Goal: Transaction & Acquisition: Purchase product/service

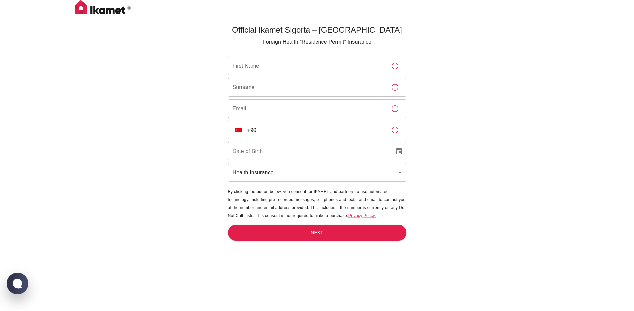
click at [266, 65] on input "First Name" at bounding box center [307, 66] width 158 height 19
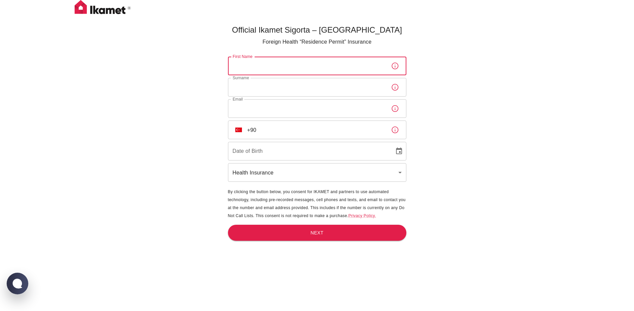
type input "Nurullah"
type input "Tuğlu"
type input "nurullah.tuglu@hotmail.com"
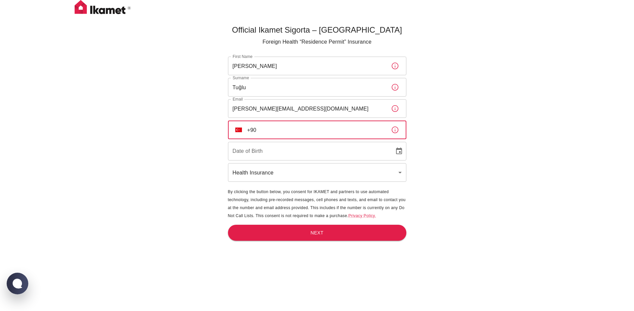
click at [264, 131] on input "+90" at bounding box center [316, 129] width 138 height 19
type input "+90 546 260 04 74"
click at [276, 156] on input "DD/MM/YYYY" at bounding box center [309, 151] width 162 height 19
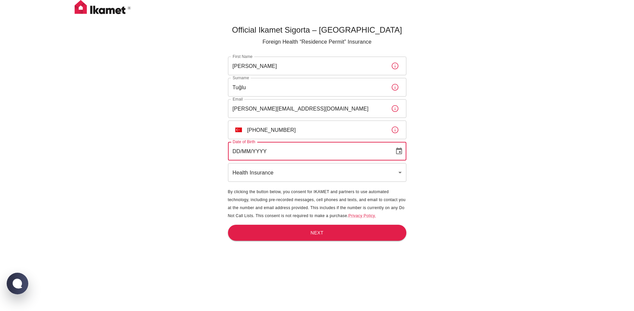
click at [235, 152] on input "DD/MM/YYYY" at bounding box center [309, 151] width 162 height 19
type input "01/01/1987"
click at [272, 173] on body "Official Ikamet Sigorta – Turkey Foreign Health “Residence Permit” Insurance Fi…" at bounding box center [319, 166] width 639 height 333
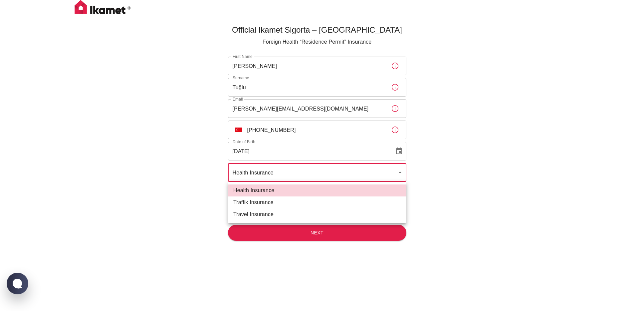
click at [260, 203] on li "Traffik Insurance" at bounding box center [317, 202] width 178 height 12
type input "traffik"
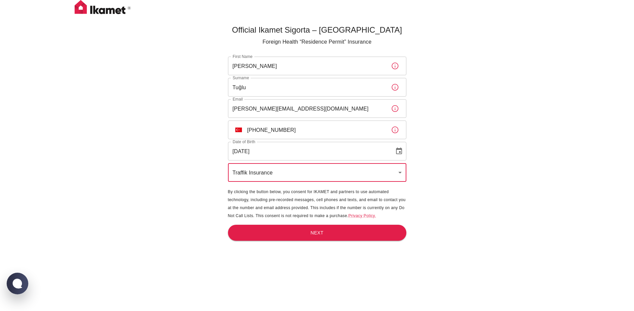
click at [178, 164] on div "Official Ikamet Sigorta – Turkey Foreign Health “Residence Permit” Insurance Fi…" at bounding box center [317, 166] width 634 height 333
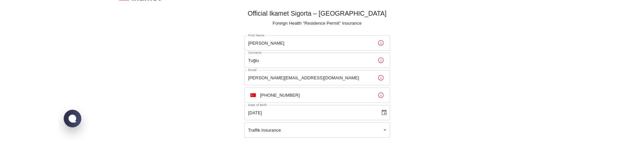
scroll to position [71, 0]
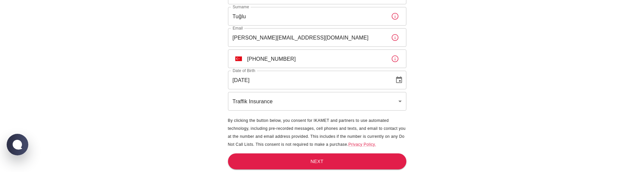
click at [171, 119] on div "Official Ikamet Sigorta – Turkey Foreign Health “Residence Permit” Insurance Fi…" at bounding box center [317, 50] width 634 height 243
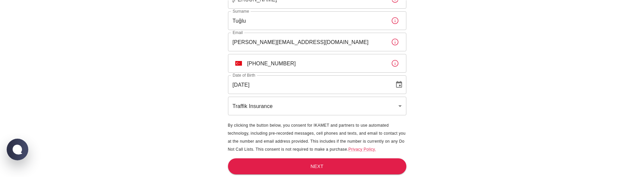
scroll to position [67, 0]
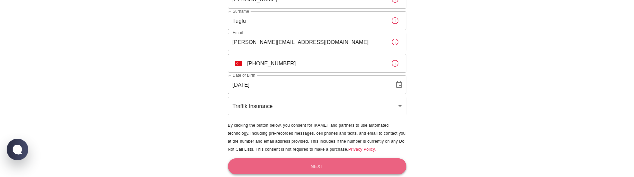
click at [306, 170] on button "Next" at bounding box center [317, 166] width 178 height 16
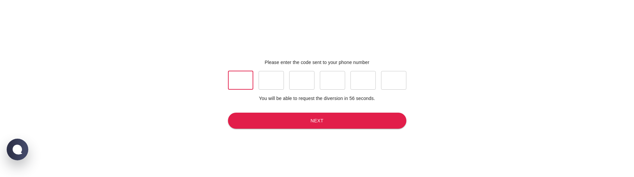
click at [241, 87] on input "text" at bounding box center [240, 80] width 25 height 19
type input "0"
type input "8"
type input "2"
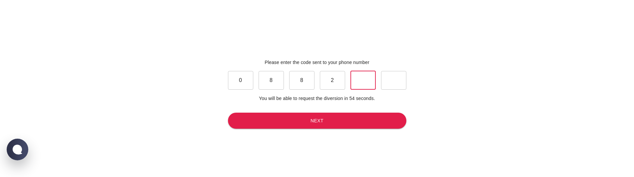
type input "5"
type input "0"
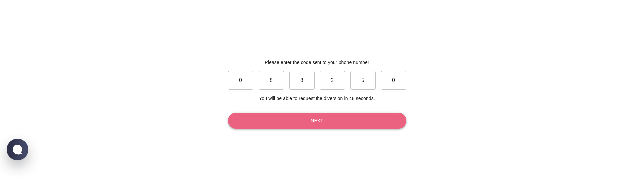
click at [329, 124] on button "Next" at bounding box center [317, 120] width 178 height 16
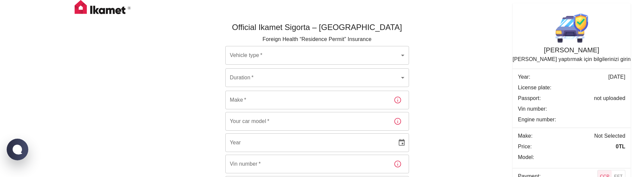
scroll to position [6, 0]
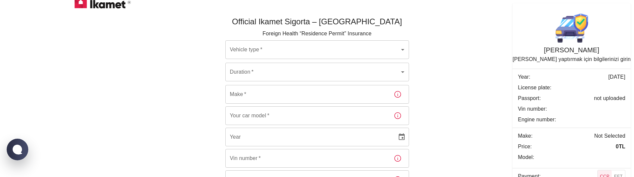
click at [264, 49] on body "Official Ikamet Sigorta – Turkey Foreign Health “Residence Permit” Insurance Ve…" at bounding box center [317, 142] width 634 height 296
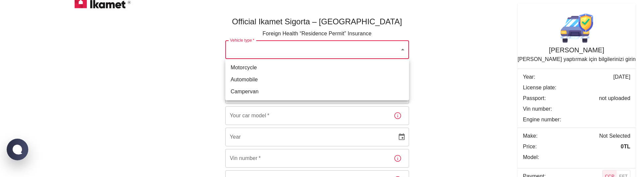
click at [252, 68] on li "Motorcycle" at bounding box center [317, 68] width 184 height 12
type input "69cdbbb1-f59c-4c38-828b-cb56f72aa049"
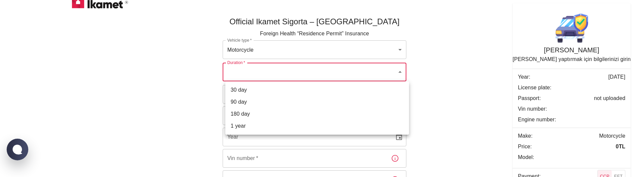
click at [260, 73] on body "Official Ikamet Sigorta – Turkey Foreign Health “Residence Permit” Insurance Ve…" at bounding box center [317, 142] width 634 height 296
click at [251, 89] on li "30 day" at bounding box center [317, 90] width 184 height 12
type input "1d487105-14b0-4f85-9d22-c8cad8888bf6"
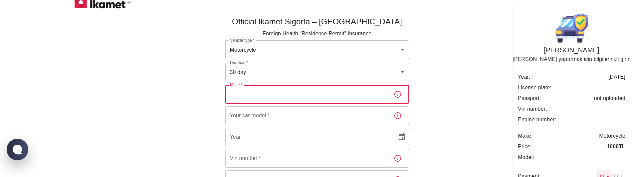
click at [254, 90] on input "Make   *" at bounding box center [306, 94] width 163 height 19
type input "test"
click at [263, 115] on input "Your car model   *" at bounding box center [306, 115] width 163 height 19
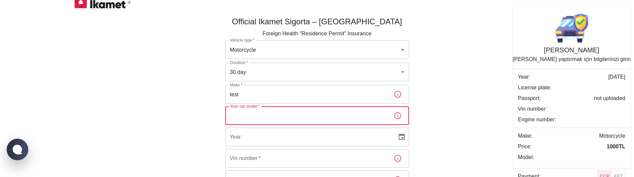
type input "test"
click at [258, 137] on input "YYYY" at bounding box center [308, 136] width 167 height 19
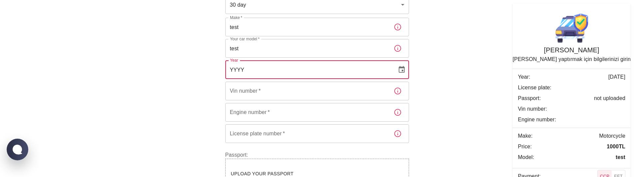
scroll to position [79, 0]
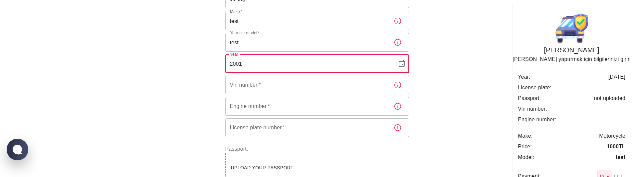
type input "2001"
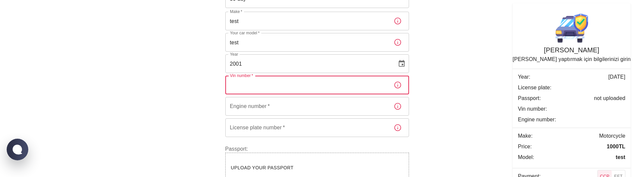
click at [259, 88] on input "Vin number   *" at bounding box center [306, 85] width 163 height 19
type input "123412341234"
click at [254, 111] on input "Engine number   *" at bounding box center [306, 106] width 163 height 19
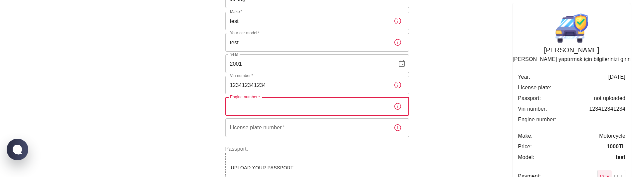
type input "test"
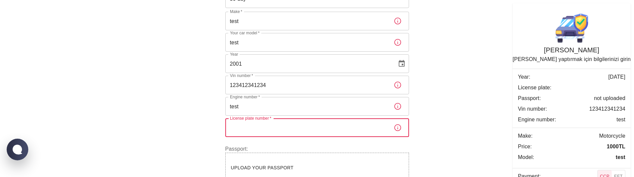
click at [248, 128] on input "License plate number   *" at bounding box center [306, 127] width 163 height 19
type input "34TC615"
click at [172, 122] on div "Official Ikamet Sigorta – Turkey Foreign Health “Residence Permit” Insurance Ve…" at bounding box center [316, 74] width 399 height 285
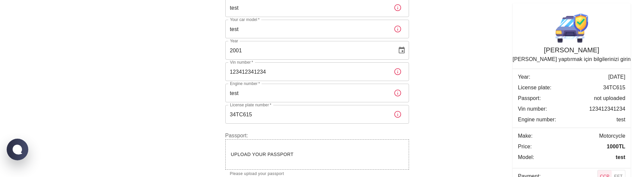
scroll to position [119, 0]
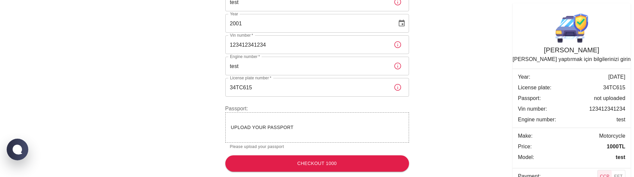
click at [269, 128] on span "Upload your passport" at bounding box center [262, 126] width 63 height 5
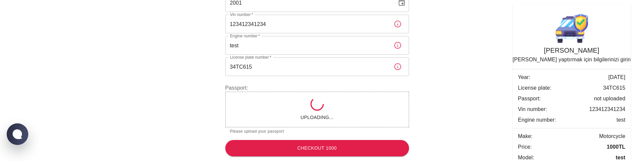
scroll to position [139, 0]
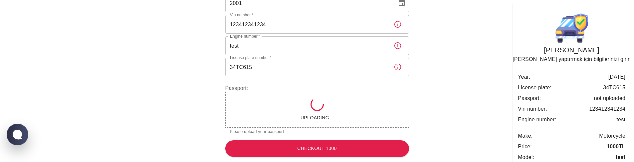
click at [313, 103] on icon at bounding box center [317, 104] width 14 height 14
click at [322, 106] on icon at bounding box center [317, 104] width 16 height 16
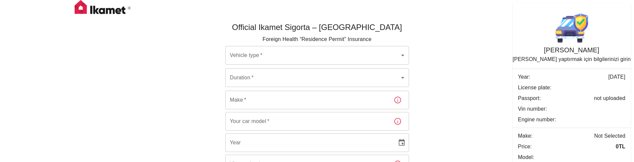
click at [303, 56] on body "Official Ikamet Sigorta – Turkey Foreign Health “Residence Permit” Insurance Ve…" at bounding box center [317, 148] width 634 height 296
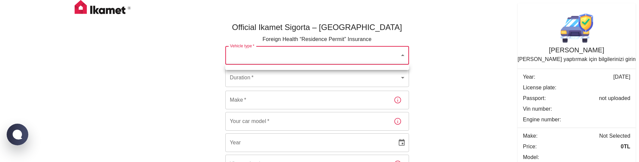
click at [285, 55] on div at bounding box center [319, 81] width 639 height 162
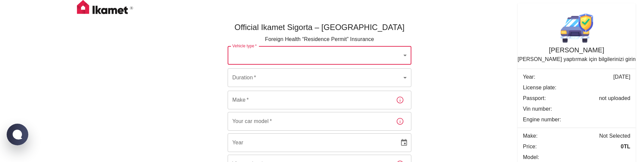
click at [285, 56] on body "Official Ikamet Sigorta – Turkey Foreign Health “Residence Permit” Insurance Ve…" at bounding box center [319, 148] width 639 height 296
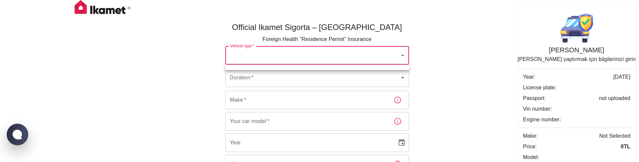
click at [205, 67] on div at bounding box center [319, 81] width 639 height 162
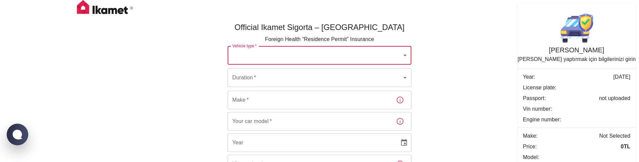
click at [283, 54] on body "Official Ikamet Sigorta – Turkey Foreign Health “Residence Permit” Insurance Ve…" at bounding box center [319, 148] width 639 height 296
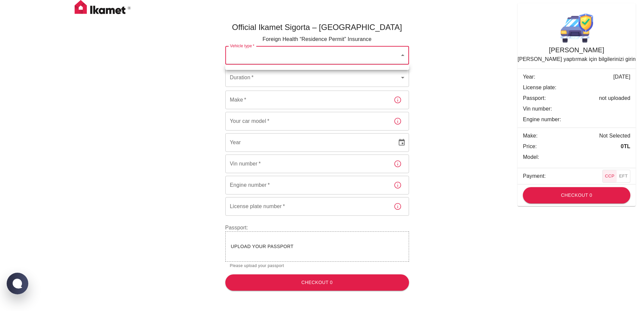
click at [298, 59] on div at bounding box center [319, 155] width 639 height 311
click at [275, 80] on body "Official Ikamet Sigorta – Turkey Foreign Health “Residence Permit” Insurance Ve…" at bounding box center [319, 148] width 639 height 296
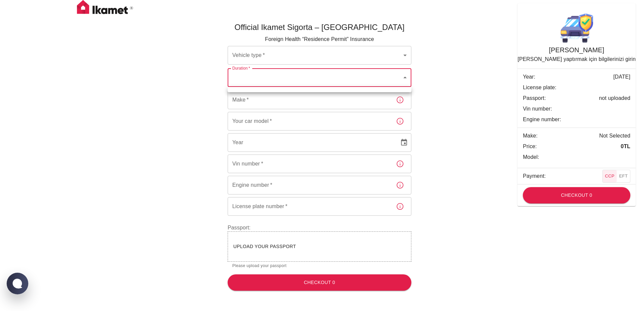
click at [285, 53] on div at bounding box center [319, 155] width 639 height 311
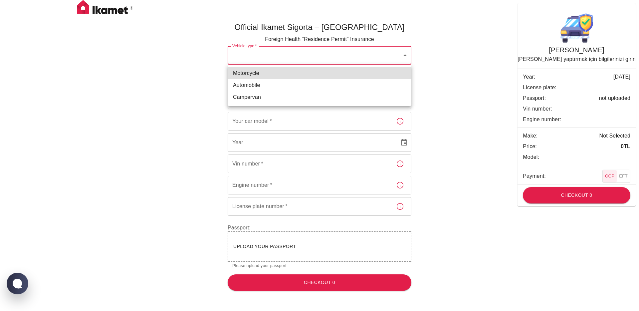
click at [269, 56] on body "Official Ikamet Sigorta – Turkey Foreign Health “Residence Permit” Insurance Ve…" at bounding box center [319, 148] width 639 height 296
click at [284, 59] on body "Official Ikamet Sigorta – Turkey Foreign Health “Residence Permit” Insurance Ve…" at bounding box center [319, 148] width 639 height 296
click at [254, 75] on li "Motorcycle" at bounding box center [320, 73] width 184 height 12
type input "69cdbbb1-f59c-4c38-828b-cb56f72aa049"
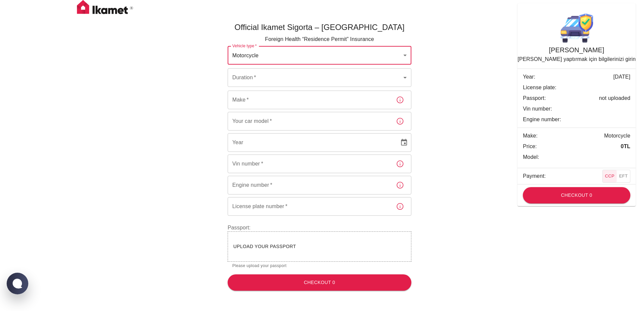
click at [255, 75] on body "Official Ikamet Sigorta – Turkey Foreign Health “Residence Permit” Insurance Ve…" at bounding box center [319, 148] width 639 height 296
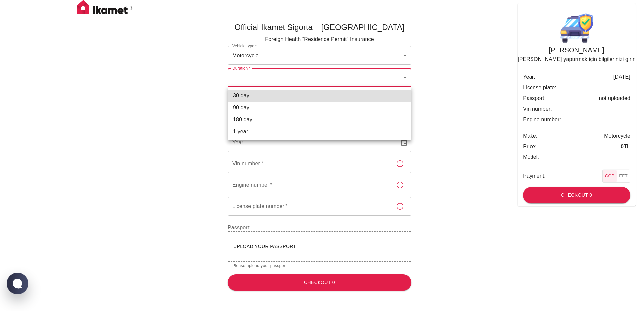
click at [253, 120] on li "180 day" at bounding box center [320, 119] width 184 height 12
type input "3277b4fb-9c88-4718-91d9-8cbd2519c10f"
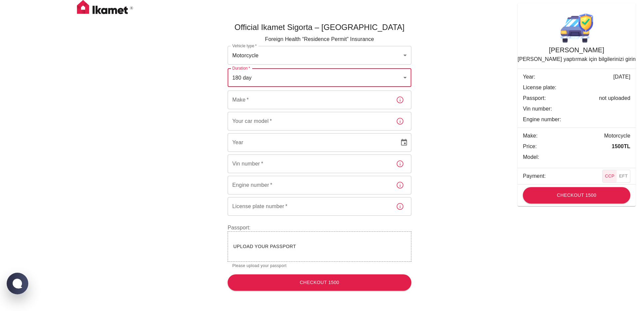
click at [261, 104] on input "Make   *" at bounding box center [309, 100] width 163 height 19
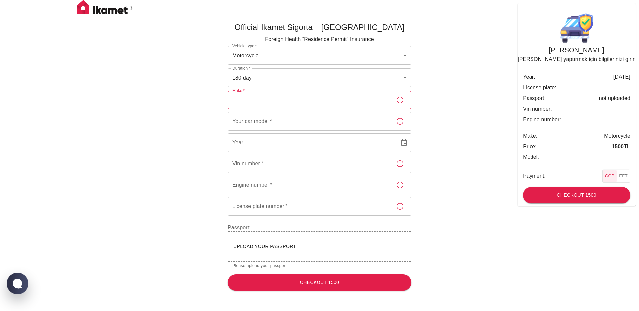
type input "test"
click at [259, 125] on input "Your car model   *" at bounding box center [309, 121] width 163 height 19
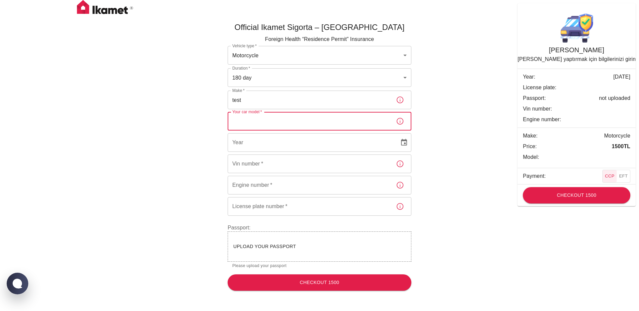
type input "test"
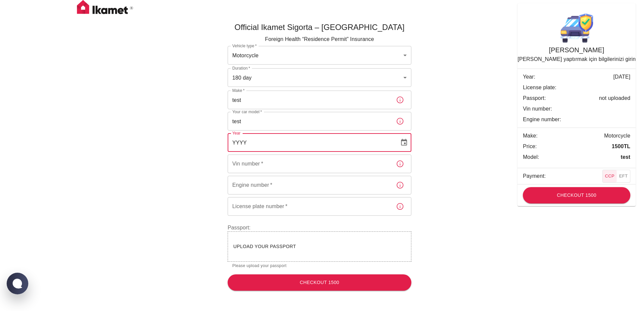
click at [274, 140] on input "YYYY" at bounding box center [311, 142] width 167 height 19
type input "2001"
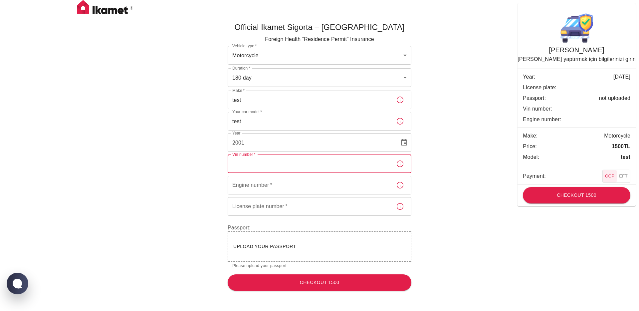
click at [262, 161] on input "Vin number   *" at bounding box center [309, 163] width 163 height 19
type input "123412341234"
click at [274, 161] on input "Engine number   *" at bounding box center [309, 185] width 163 height 19
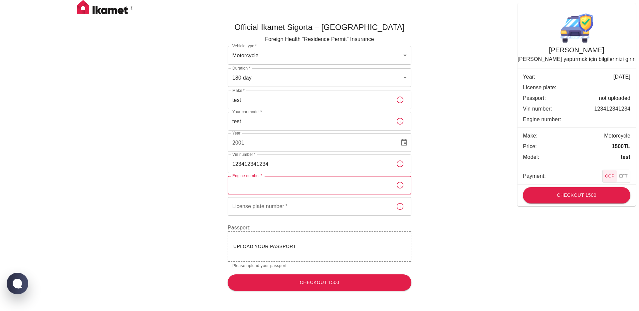
type input "test"
click at [275, 161] on input "License plate number   *" at bounding box center [309, 206] width 163 height 19
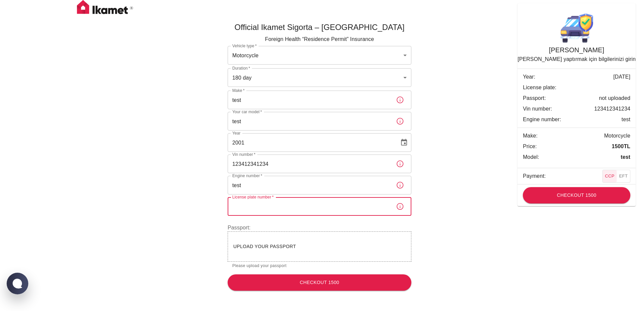
type input "34TC615"
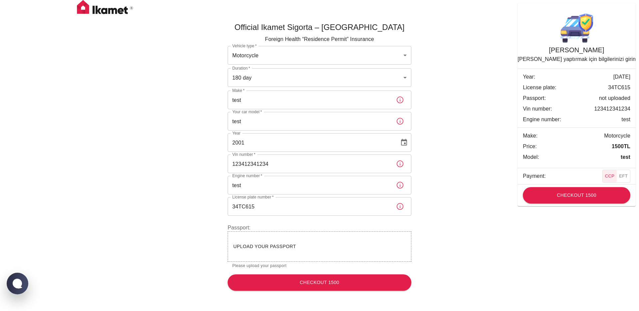
click at [278, 161] on div "Upload your passport" at bounding box center [320, 246] width 184 height 30
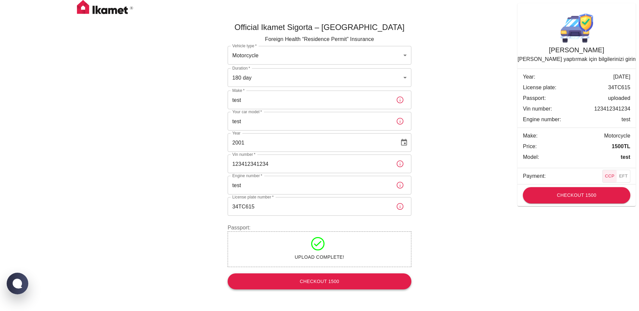
click at [310, 161] on button "Checkout 1500" at bounding box center [320, 281] width 184 height 16
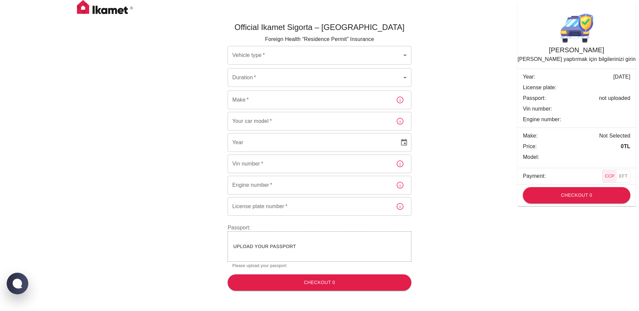
click at [290, 51] on body "Official Ikamet Sigorta – [DEMOGRAPHIC_DATA] Foreign Health “Residence Permit” …" at bounding box center [319, 148] width 639 height 296
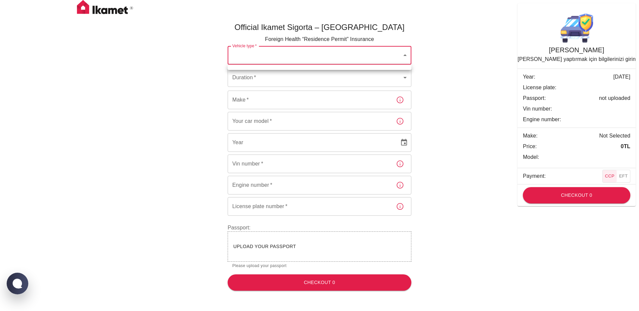
click at [405, 50] on div at bounding box center [319, 155] width 639 height 311
click at [426, 51] on div "Official Ikamet Sigorta – Turkey Foreign Health “Residence Permit” Insurance Ve…" at bounding box center [319, 153] width 399 height 285
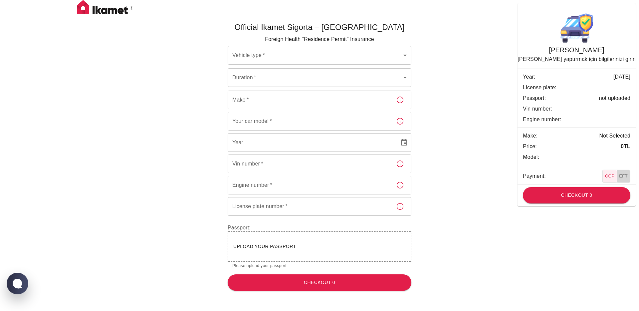
click at [628, 180] on button "EFT" at bounding box center [623, 176] width 14 height 12
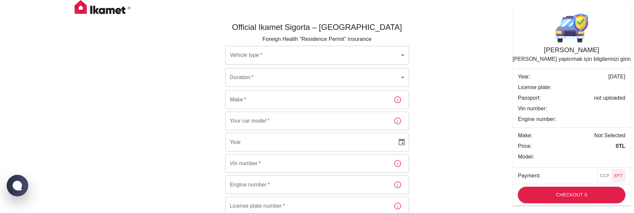
click at [290, 50] on body "Official Ikamet Sigorta – Turkey Foreign Health “Residence Permit” Insurance Ve…" at bounding box center [317, 148] width 634 height 296
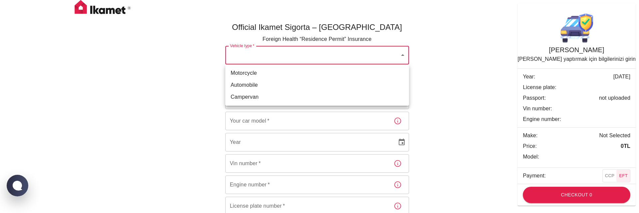
click at [261, 76] on li "Motorcycle" at bounding box center [317, 73] width 184 height 12
type input "69cdbbb1-f59c-4c38-828b-cb56f72aa049"
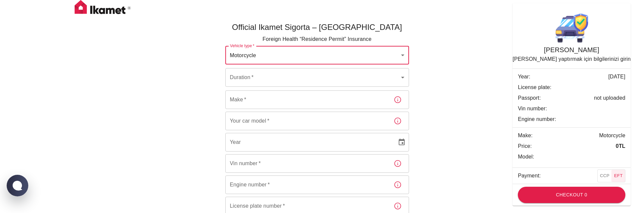
click at [260, 89] on div "Vehicle type   * Motorcycle 69cdbbb1-f59c-4c38-828b-cb56f72aa049 Vehicle type  …" at bounding box center [317, 100] width 184 height 109
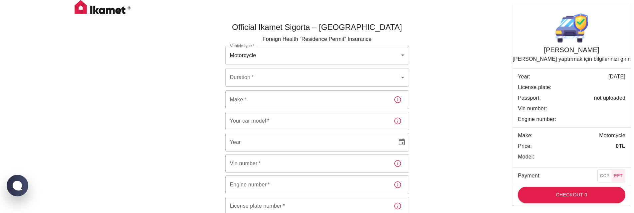
click at [263, 84] on body "Official Ikamet Sigorta – Turkey Foreign Health “Residence Permit” Insurance Ve…" at bounding box center [317, 148] width 634 height 296
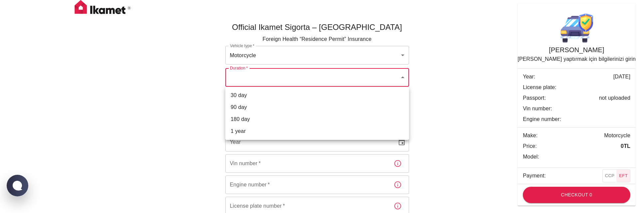
click at [256, 117] on li "180 day" at bounding box center [317, 119] width 184 height 12
type input "3277b4fb-9c88-4718-91d9-8cbd2519c10f"
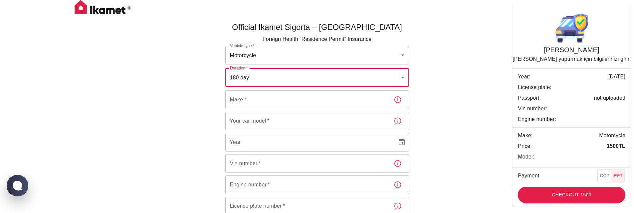
click at [266, 103] on input "Make   *" at bounding box center [306, 100] width 163 height 19
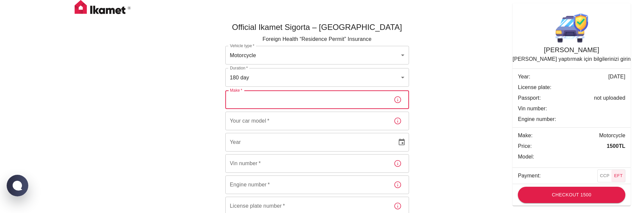
type input "test"
click at [273, 116] on input "Your car model   *" at bounding box center [306, 121] width 163 height 19
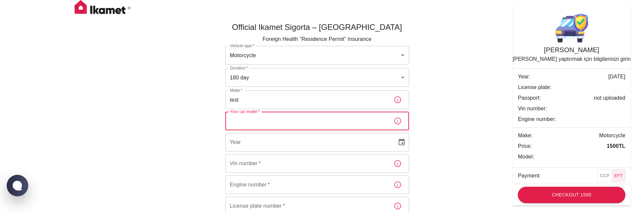
type input "test"
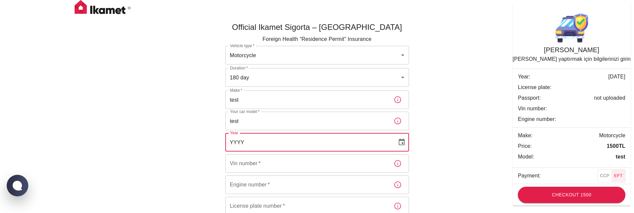
click at [272, 143] on input "YYYY" at bounding box center [308, 142] width 167 height 19
type input "2002"
click at [263, 160] on input "Vin number   *" at bounding box center [306, 163] width 163 height 19
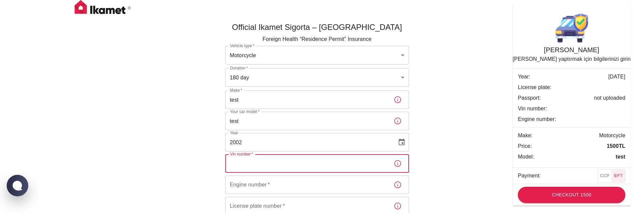
type input "123412341234"
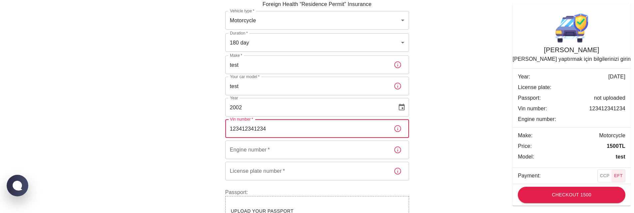
scroll to position [62, 0]
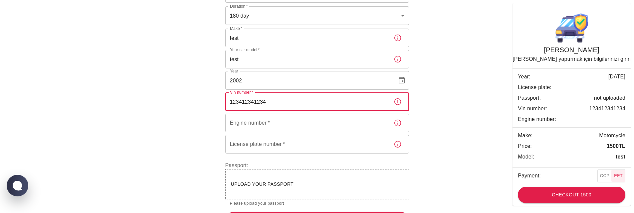
click at [254, 128] on input "Engine number   *" at bounding box center [306, 123] width 163 height 19
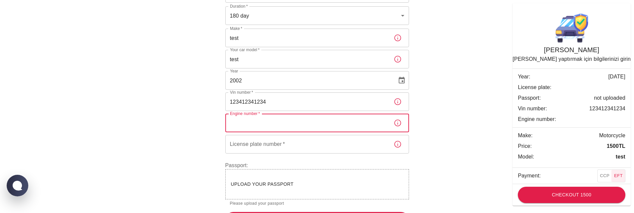
type input "test"
click at [262, 144] on input "License plate number   *" at bounding box center [306, 144] width 163 height 19
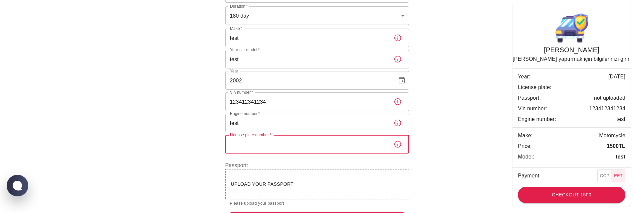
type input "34TC615"
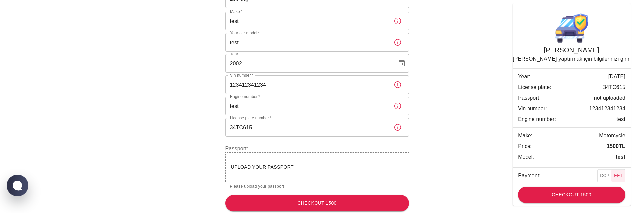
click at [282, 161] on div "Upload your passport" at bounding box center [317, 167] width 184 height 30
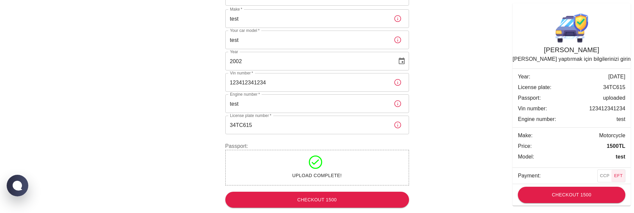
scroll to position [81, 0]
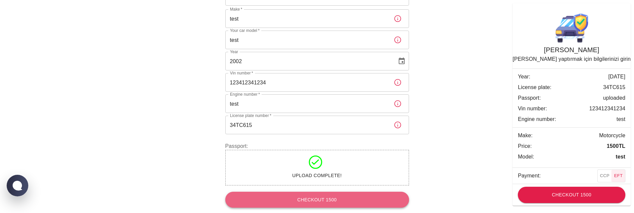
click at [309, 198] on button "Checkout 1500" at bounding box center [317, 200] width 184 height 16
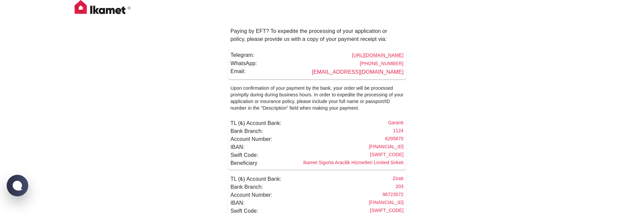
scroll to position [18, 0]
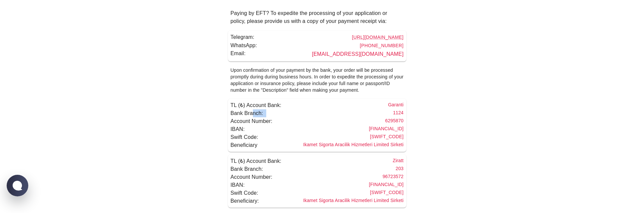
drag, startPoint x: 255, startPoint y: 115, endPoint x: 282, endPoint y: 115, distance: 27.0
click at [282, 115] on div "Bank Branch: 1124" at bounding box center [317, 114] width 173 height 8
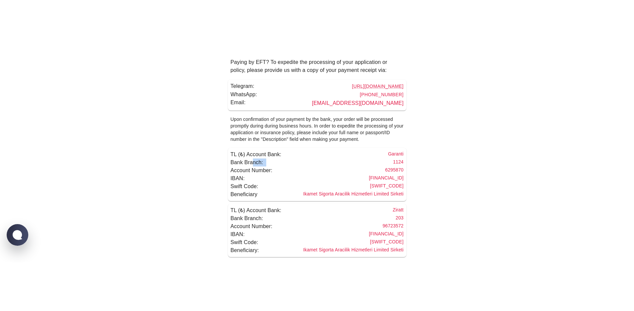
scroll to position [0, 0]
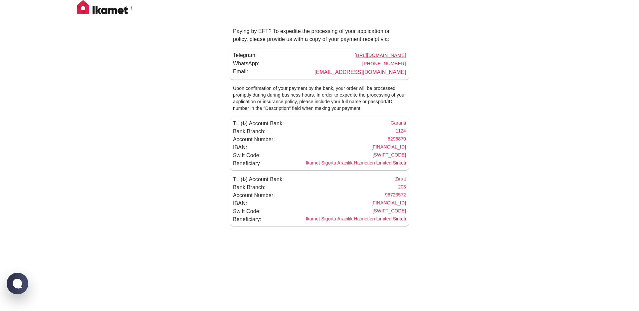
click at [460, 167] on div "Paying by EFT? To expedite the processing of your application or policy, please…" at bounding box center [319, 115] width 639 height 231
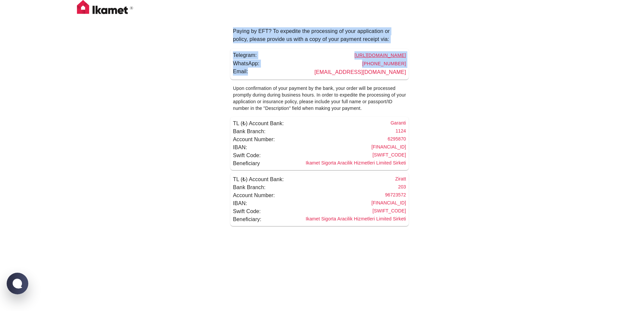
drag, startPoint x: 235, startPoint y: 26, endPoint x: 327, endPoint y: 69, distance: 100.5
click at [327, 69] on div "Paying by EFT? To expedite the processing of your application or policy, please…" at bounding box center [320, 126] width 184 height 209
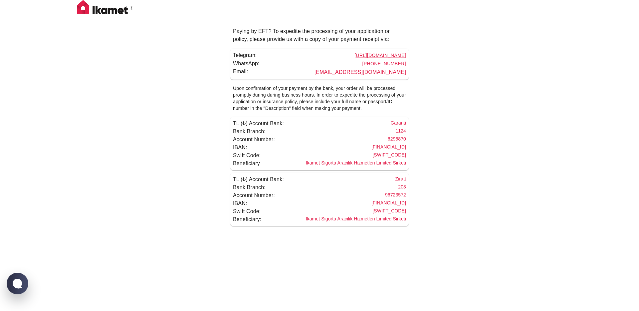
click at [297, 99] on p "Upon confirmation of your payment by the bank, your order will be processed pro…" at bounding box center [319, 98] width 178 height 32
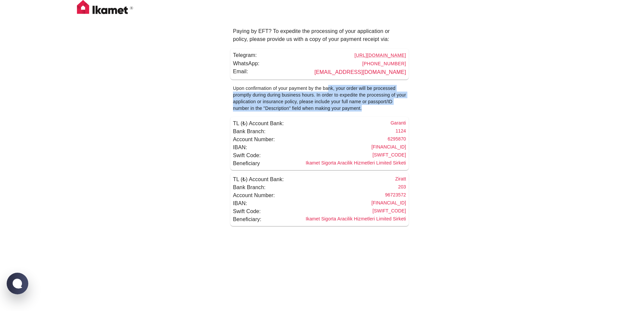
drag, startPoint x: 328, startPoint y: 86, endPoint x: 363, endPoint y: 109, distance: 41.5
click at [363, 109] on p "Upon confirmation of your payment by the bank, your order will be processed pro…" at bounding box center [319, 98] width 178 height 32
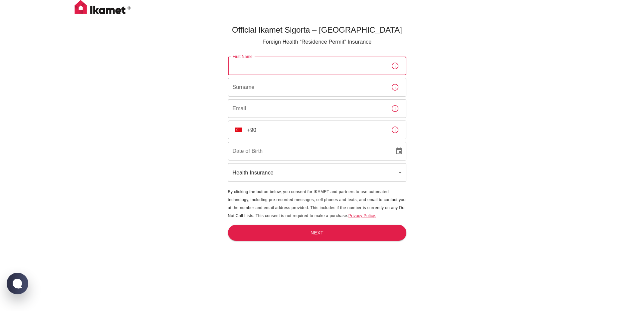
click at [304, 68] on input "First Name" at bounding box center [307, 66] width 158 height 19
type input "[PERSON_NAME]"
type input "Tuğlu"
type input "[PERSON_NAME][EMAIL_ADDRESS][DOMAIN_NAME]"
click at [278, 134] on input "+90" at bounding box center [316, 129] width 138 height 19
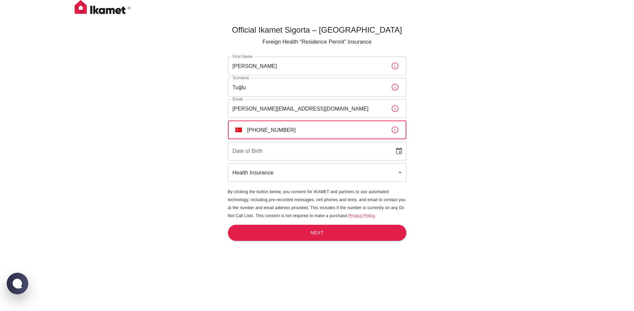
type input "[PHONE_NUMBER]"
click at [289, 145] on input "DD/MM/YYYY" at bounding box center [309, 151] width 162 height 19
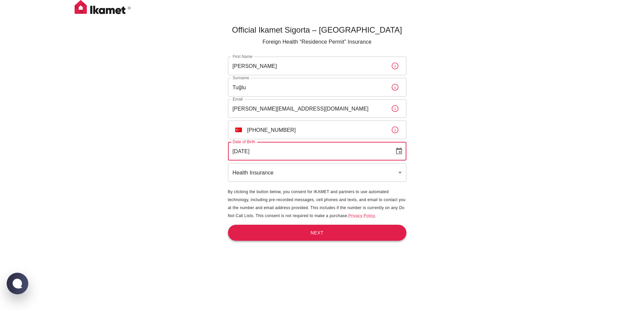
type input "01/01/2000"
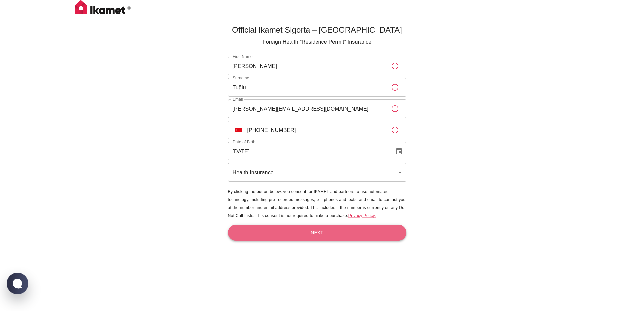
click at [326, 232] on button "Next" at bounding box center [317, 233] width 178 height 16
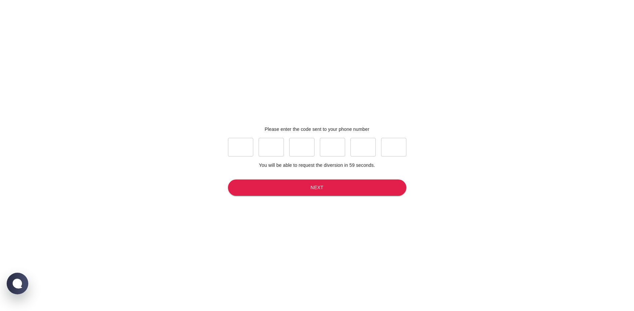
click at [246, 151] on input "text" at bounding box center [240, 147] width 25 height 19
type input "8"
type input "6"
type input "8"
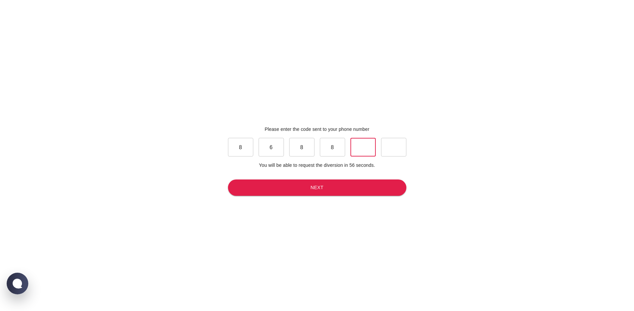
type input "0"
type input "5"
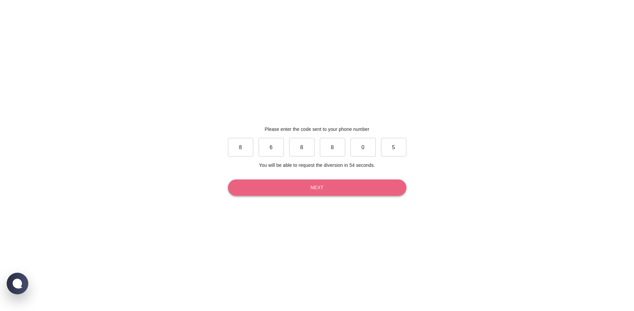
click at [309, 194] on button "Next" at bounding box center [317, 187] width 178 height 16
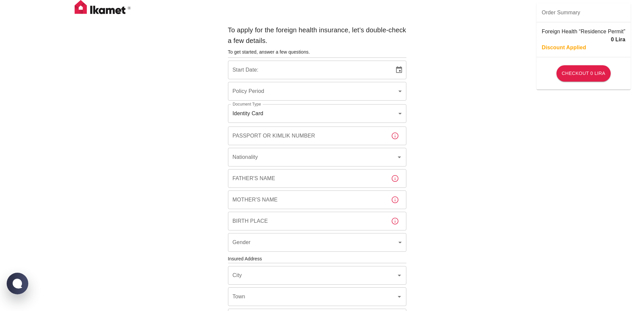
type input "b7343ef8-d55e-4554-96a8-76e30347e985"
type input "20/08/2025"
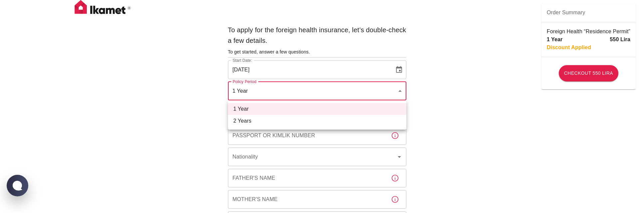
click at [201, 96] on div at bounding box center [319, 106] width 639 height 213
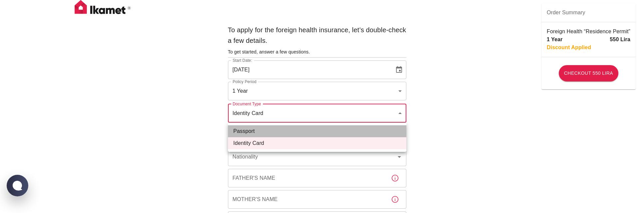
click at [258, 133] on li "Passport" at bounding box center [317, 131] width 178 height 12
type input "passport"
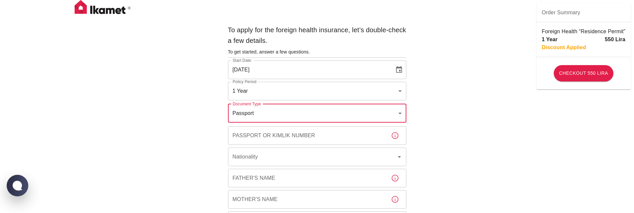
click at [258, 136] on input "Passport or Kimlik Number" at bounding box center [307, 135] width 158 height 19
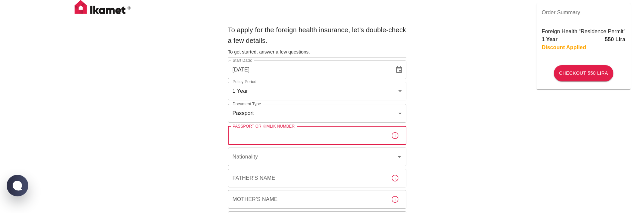
type input "5224015442211"
click at [281, 159] on input "Nationality" at bounding box center [308, 157] width 154 height 13
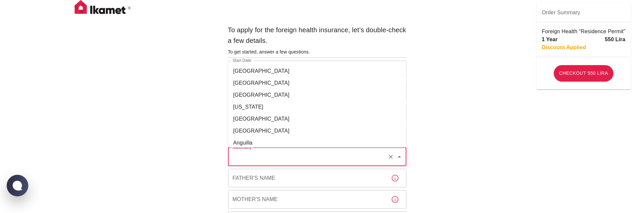
click at [257, 136] on li "Angola" at bounding box center [317, 131] width 178 height 12
type input "Angola"
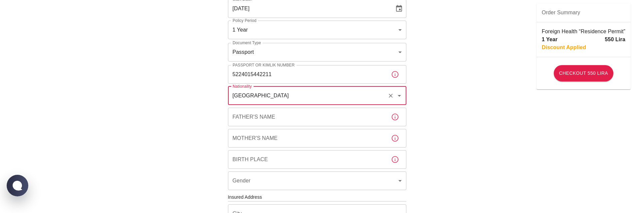
scroll to position [67, 0]
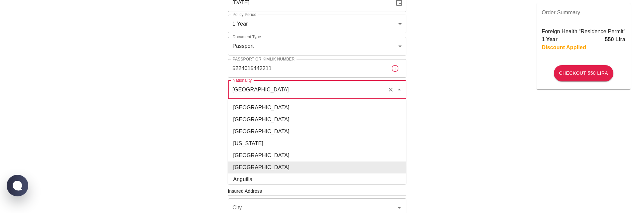
click at [283, 94] on input "Angola" at bounding box center [308, 90] width 154 height 13
drag, startPoint x: 240, startPoint y: 90, endPoint x: 209, endPoint y: 88, distance: 31.4
click at [209, 88] on div "To apply for the foreign health insurance, let’s double-check a few details. To…" at bounding box center [317, 191] width 634 height 516
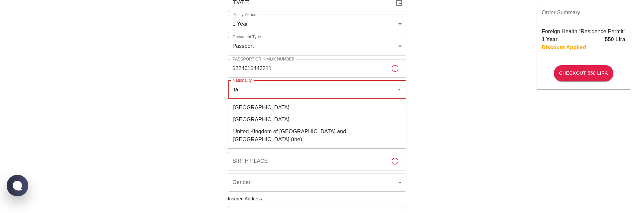
click at [244, 104] on li "Italy" at bounding box center [317, 108] width 178 height 12
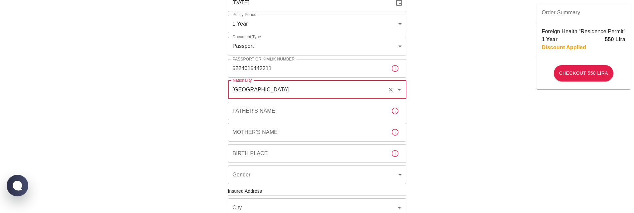
type input "Italy"
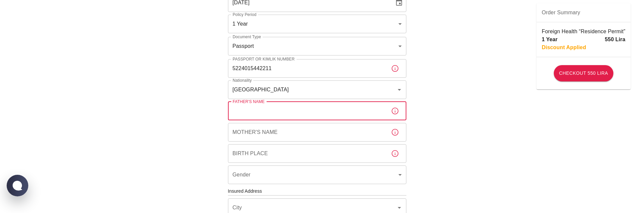
click at [255, 110] on input "Father's Name" at bounding box center [307, 111] width 158 height 19
type input "Baba"
click at [259, 137] on input "Mother's Name" at bounding box center [307, 132] width 158 height 19
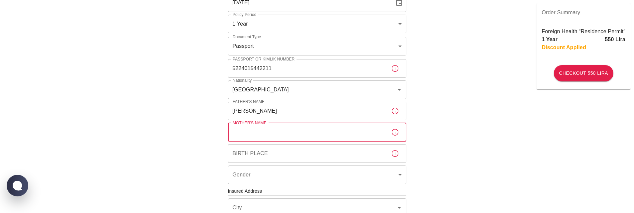
type input "Anne"
click at [266, 151] on input "Birth Place" at bounding box center [307, 153] width 158 height 19
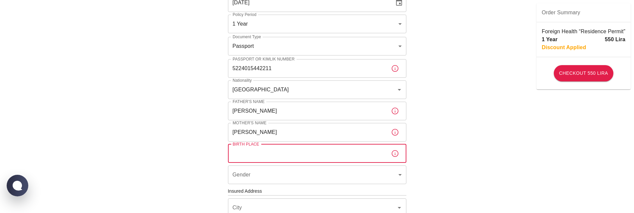
type input "Istanbul"
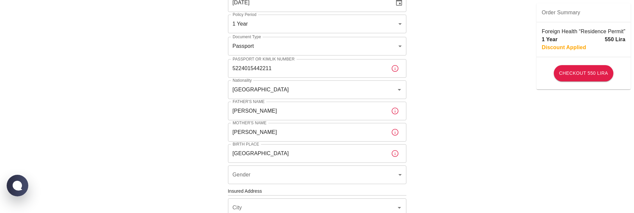
click at [200, 157] on div "To apply for the foreign health insurance, let’s double-check a few details. To…" at bounding box center [317, 191] width 634 height 516
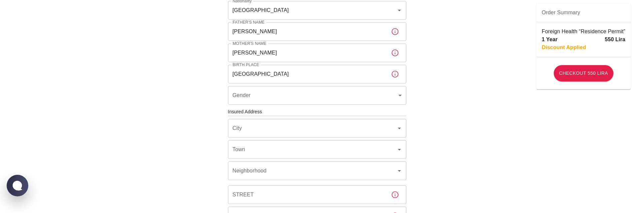
scroll to position [159, 0]
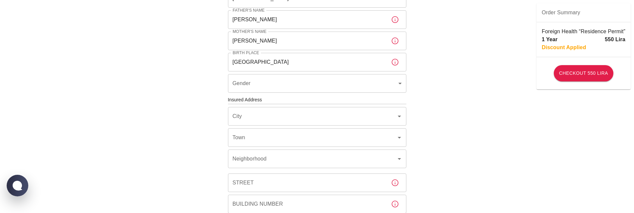
click at [262, 76] on body "To apply for the foreign health insurance, let’s double-check a few details. To…" at bounding box center [317, 99] width 634 height 516
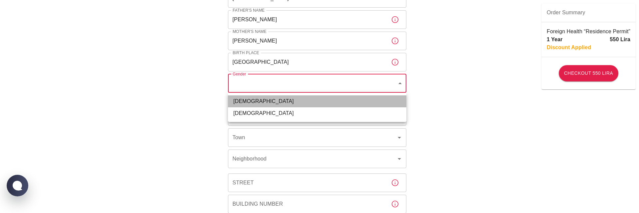
click at [250, 100] on li "Male" at bounding box center [317, 102] width 178 height 12
type input "male"
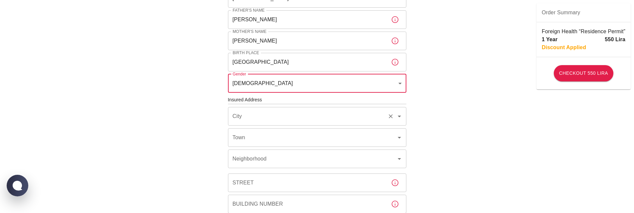
click at [255, 113] on input "City" at bounding box center [308, 116] width 154 height 13
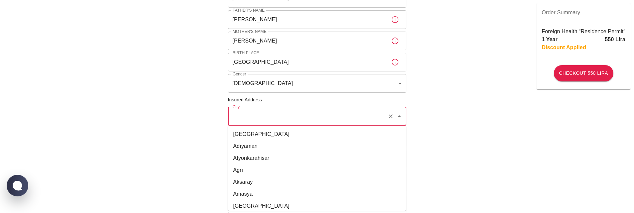
type input "Sultangazi"
type input "Istanbul / Sultangazi / 1344 sok. / No 46"
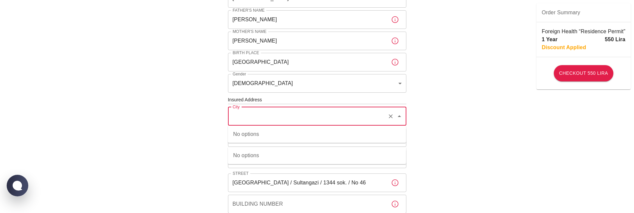
click at [189, 72] on div "To apply for the foreign health insurance, let’s double-check a few details. To…" at bounding box center [317, 99] width 634 height 516
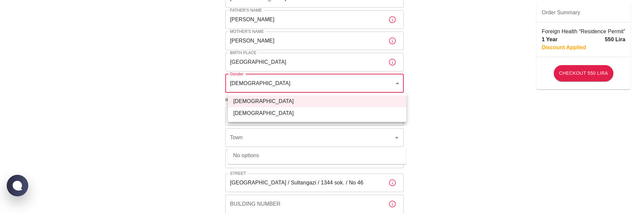
click at [248, 85] on body "To apply for the foreign health insurance, let’s double-check a few details. To…" at bounding box center [317, 99] width 634 height 516
click at [180, 78] on div at bounding box center [319, 106] width 639 height 213
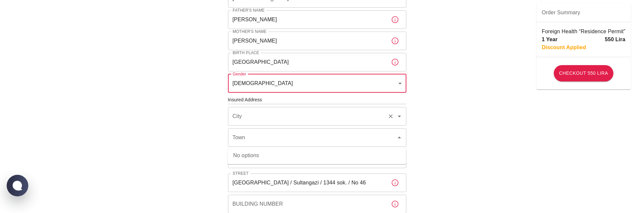
click at [251, 114] on input "City" at bounding box center [308, 116] width 154 height 13
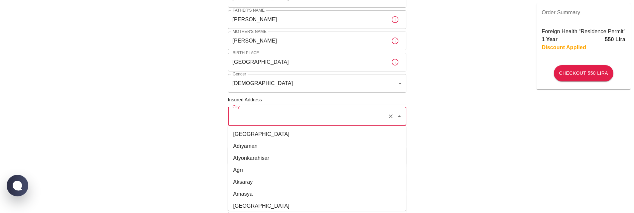
type input "ist"
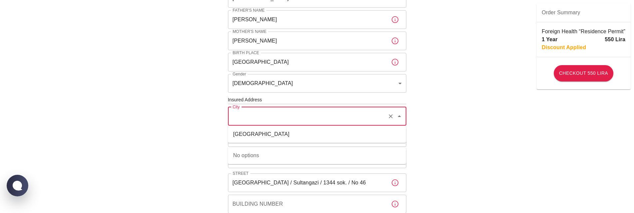
click at [193, 156] on div "To apply for the foreign health insurance, let’s double-check a few details. To…" at bounding box center [317, 99] width 634 height 516
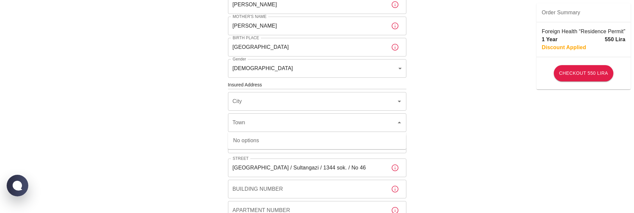
scroll to position [169, 0]
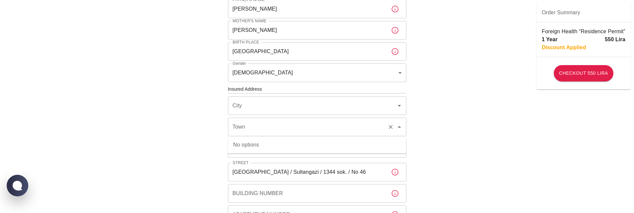
click at [261, 127] on input "Town" at bounding box center [308, 127] width 154 height 13
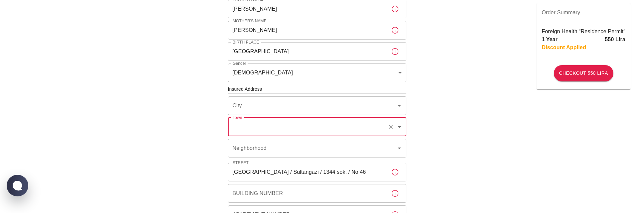
click at [195, 135] on div "To apply for the foreign health insurance, let’s double-check a few details. To…" at bounding box center [317, 89] width 634 height 516
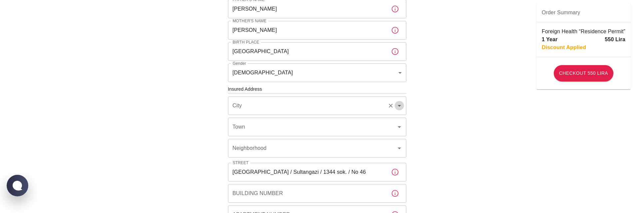
click at [399, 107] on icon "Open" at bounding box center [399, 106] width 8 height 8
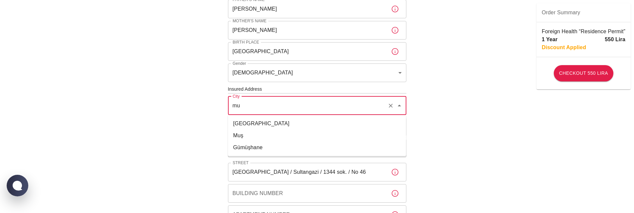
click at [247, 125] on li "Muğla" at bounding box center [317, 124] width 178 height 12
type input "Muğla"
click at [254, 127] on input "Town" at bounding box center [308, 127] width 154 height 13
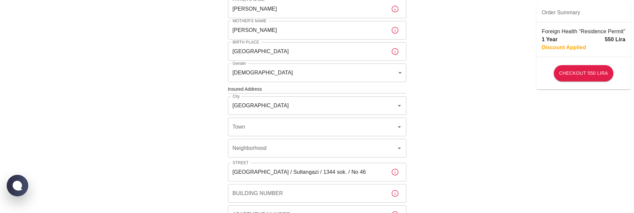
click at [422, 126] on div "To apply for the foreign health insurance, let’s double-check a few details. To…" at bounding box center [317, 89] width 634 height 516
click at [404, 128] on div "Town" at bounding box center [317, 127] width 178 height 19
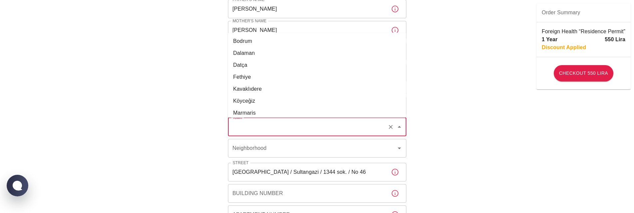
click at [256, 78] on li "Fethiye" at bounding box center [317, 77] width 178 height 12
type input "Fethiye"
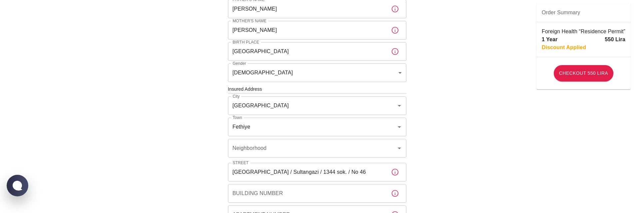
click at [450, 128] on div "To apply for the foreign health insurance, let’s double-check a few details. To…" at bounding box center [317, 89] width 634 height 516
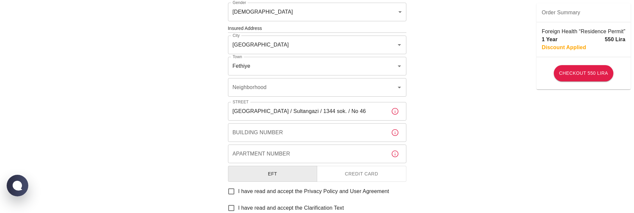
scroll to position [236, 0]
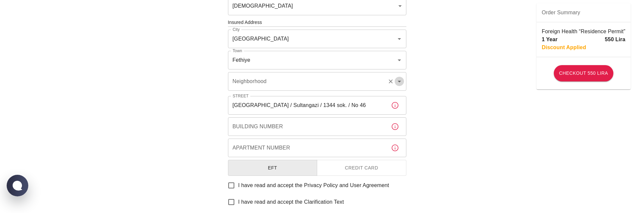
click at [399, 82] on icon "Open" at bounding box center [399, 82] width 3 height 2
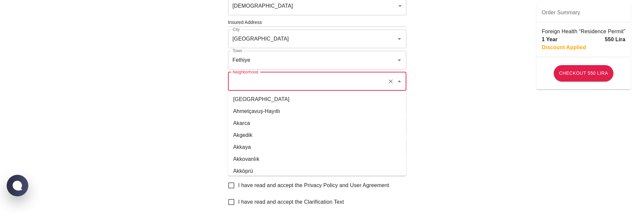
click at [245, 103] on li "Adaköy" at bounding box center [317, 100] width 178 height 12
type input "Adaköy"
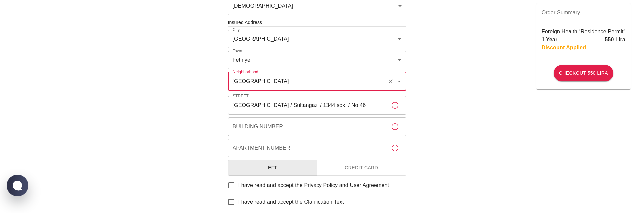
click at [171, 90] on div "To apply for the foreign health insurance, let’s double-check a few details. To…" at bounding box center [317, 22] width 634 height 516
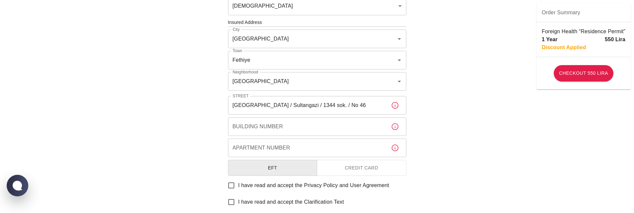
click at [366, 108] on input "Istanbul / Sultangazi / 1344 sok. / No 46" at bounding box center [307, 105] width 158 height 19
click at [437, 111] on div "To apply for the foreign health insurance, let’s double-check a few details. To…" at bounding box center [317, 22] width 634 height 516
click at [395, 108] on icon "button" at bounding box center [395, 106] width 8 height 8
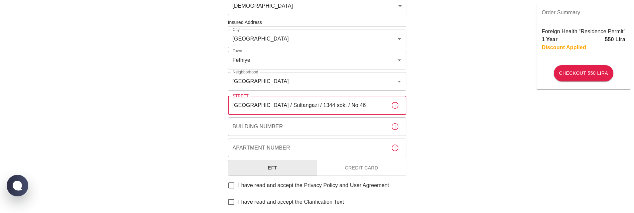
click at [351, 106] on input "Istanbul / Sultangazi / 1344 sok. / No 46" at bounding box center [307, 105] width 158 height 19
drag, startPoint x: 347, startPoint y: 105, endPoint x: 254, endPoint y: 105, distance: 93.2
click at [254, 105] on input "Istanbul / Sultangazi / 1344 sok. / No 46" at bounding box center [307, 105] width 158 height 19
type input "Istanbul"
click at [184, 150] on div "To apply for the foreign health insurance, let’s double-check a few details. To…" at bounding box center [317, 22] width 634 height 516
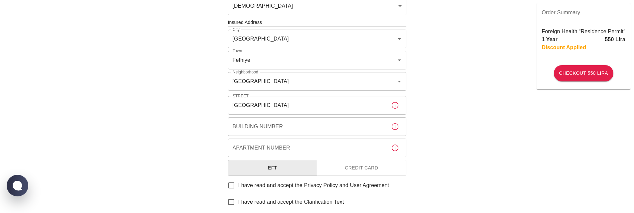
click at [265, 123] on input "Building Number" at bounding box center [307, 126] width 158 height 19
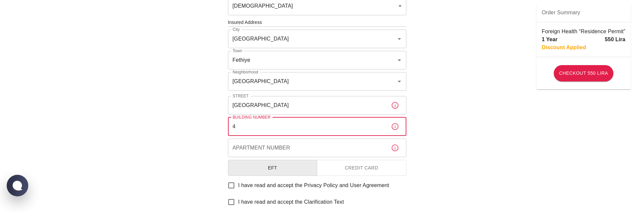
type input "4"
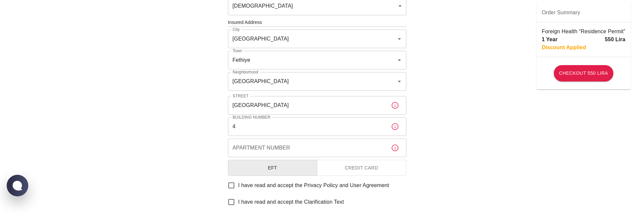
click at [189, 157] on div "To apply for the foreign health insurance, let’s double-check a few details. To…" at bounding box center [317, 22] width 634 height 516
click at [259, 146] on input "Apartment Number" at bounding box center [307, 148] width 158 height 19
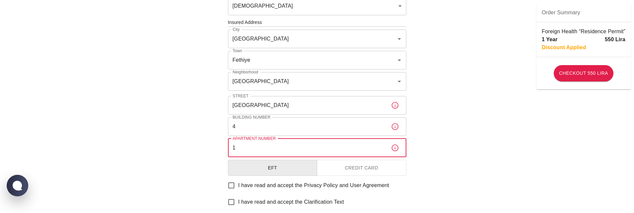
type input "1"
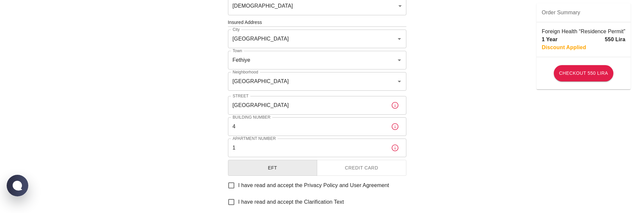
click at [453, 128] on div "To apply for the foreign health insurance, let’s double-check a few details. To…" at bounding box center [317, 22] width 634 height 516
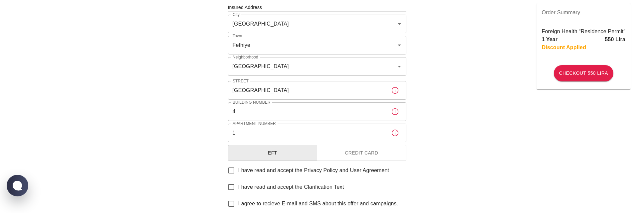
scroll to position [252, 0]
click at [360, 156] on button "Credit Card" at bounding box center [362, 153] width 90 height 16
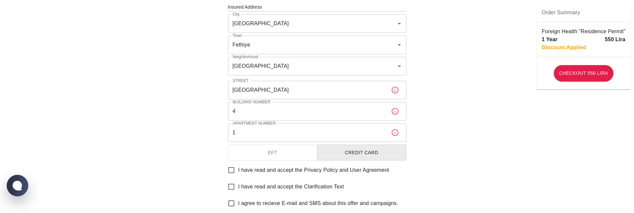
click at [431, 148] on div "To apply for the foreign health insurance, let’s double-check a few details. To…" at bounding box center [317, 6] width 634 height 516
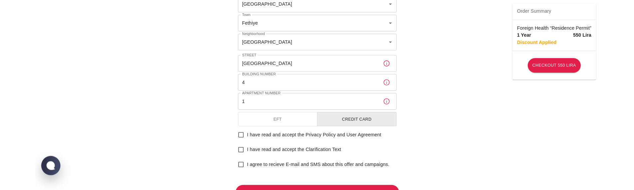
scroll to position [303, 0]
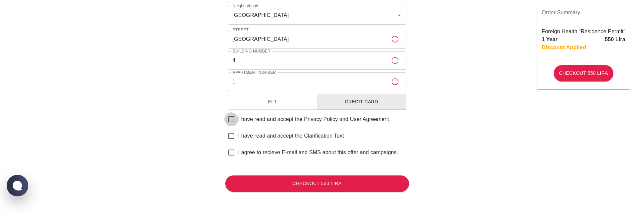
click at [233, 121] on input "I have read and accept the Privacy Policy and User Agreement" at bounding box center [231, 119] width 14 height 14
checkbox input "true"
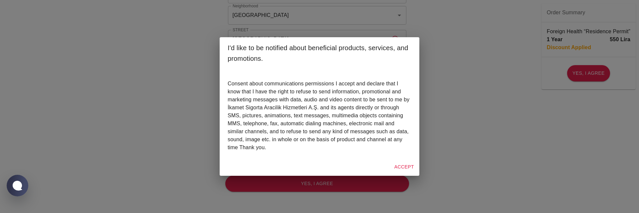
click at [411, 165] on button "Accept" at bounding box center [404, 167] width 25 height 12
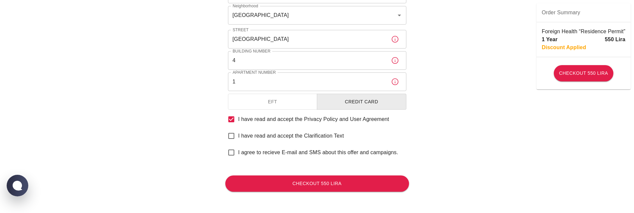
click at [233, 136] on input "I have read and accept the Clarification Text" at bounding box center [231, 136] width 14 height 14
checkbox input "true"
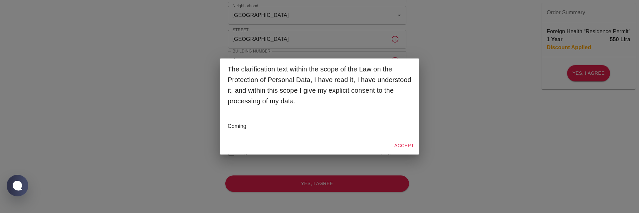
click at [405, 144] on button "Accept" at bounding box center [404, 146] width 25 height 12
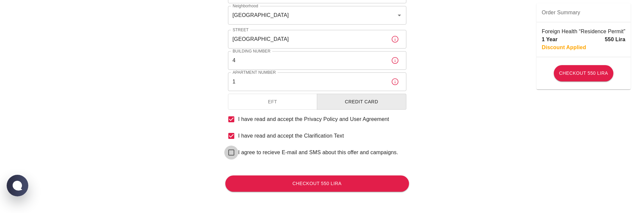
click at [234, 152] on input "I agree to recieve E-mail and SMS about this offer and campaigns." at bounding box center [231, 153] width 14 height 14
checkbox input "true"
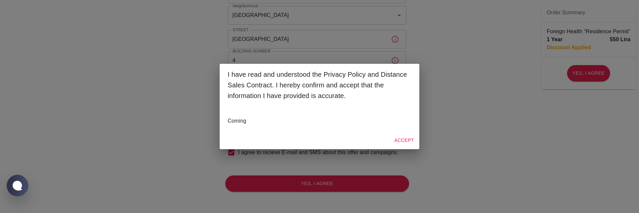
click at [410, 139] on button "Accept" at bounding box center [404, 140] width 25 height 12
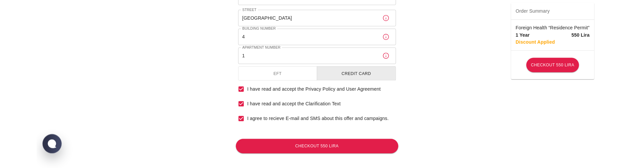
scroll to position [326, 0]
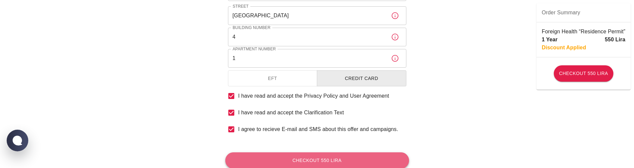
click at [316, 163] on button "Checkout 550 Lira" at bounding box center [317, 160] width 184 height 16
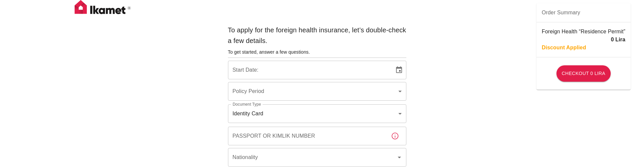
type input "b7343ef8-d55e-4554-96a8-76e30347e985"
type input "[DATE]"
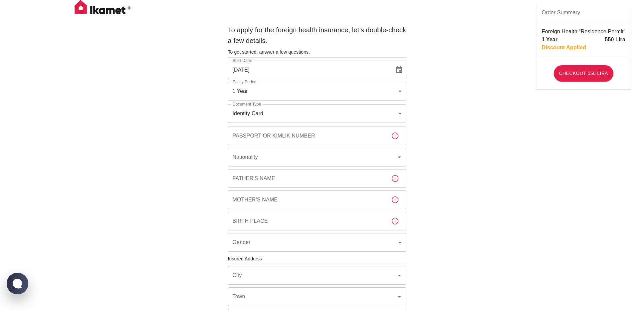
click at [102, 15] on img at bounding box center [103, 8] width 67 height 17
click at [102, 13] on img at bounding box center [103, 8] width 67 height 17
click at [102, 11] on img at bounding box center [103, 8] width 67 height 17
click at [93, 6] on img at bounding box center [103, 8] width 67 height 17
click at [95, 9] on img at bounding box center [103, 8] width 67 height 17
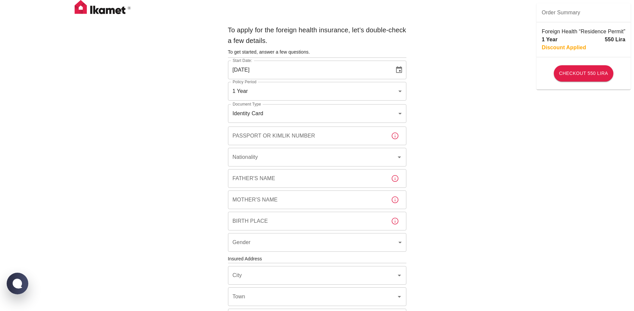
click at [99, 10] on img at bounding box center [103, 8] width 67 height 17
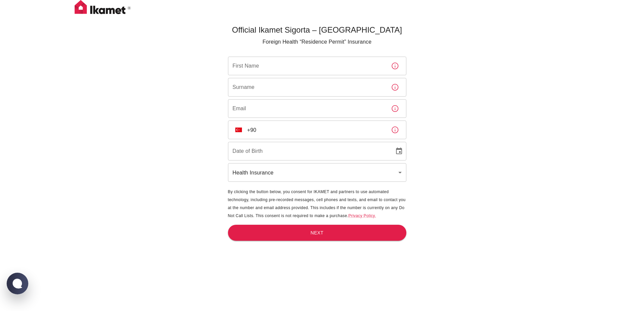
click at [265, 70] on input "First Name" at bounding box center [307, 66] width 158 height 19
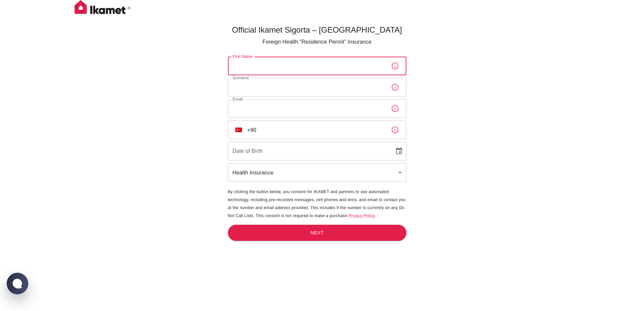
type input "[PERSON_NAME]"
type input "Tuğlu"
type input "[PERSON_NAME][EMAIL_ADDRESS][DOMAIN_NAME]"
click at [269, 131] on input "+90" at bounding box center [316, 129] width 138 height 19
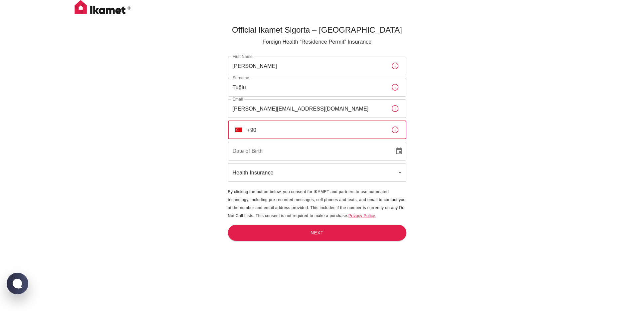
type input "[PHONE_NUMBER]"
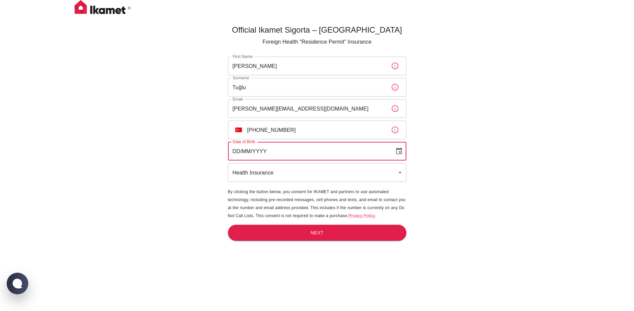
click at [280, 156] on input "DD/MM/YYYY" at bounding box center [309, 151] width 162 height 19
type input "[DATE]"
click at [271, 174] on body "Official Ikamet Sigorta – [DEMOGRAPHIC_DATA] Foreign Health “Residence Permit” …" at bounding box center [317, 166] width 634 height 333
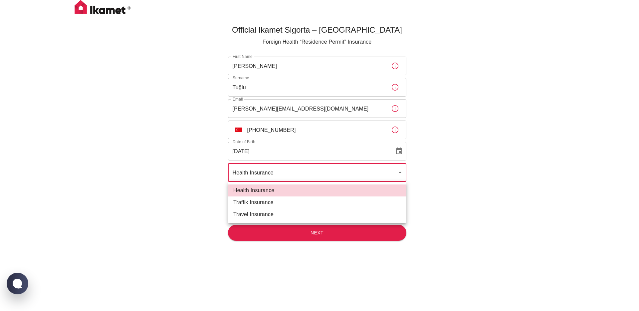
click at [266, 200] on li "Traffik Insurance" at bounding box center [317, 202] width 178 height 12
type input "traffik"
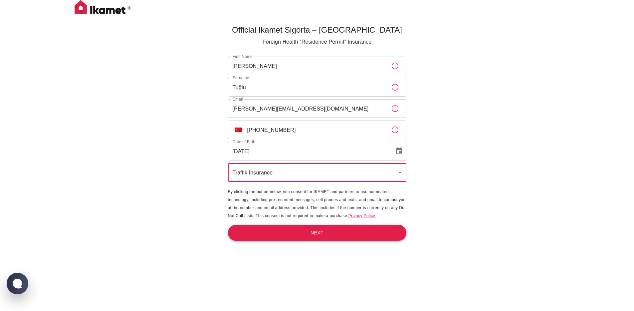
click at [306, 232] on button "Next" at bounding box center [317, 233] width 178 height 16
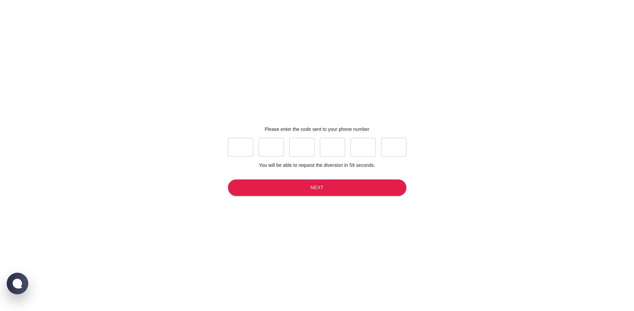
click at [233, 145] on input "text" at bounding box center [240, 147] width 25 height 19
type input "9"
type input "2"
type input "6"
type input "0"
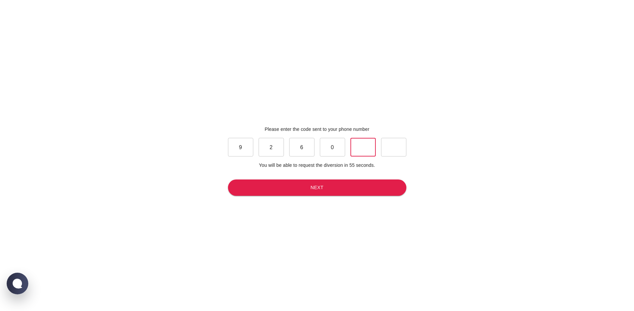
type input "1"
click at [323, 194] on button "Next" at bounding box center [317, 187] width 178 height 16
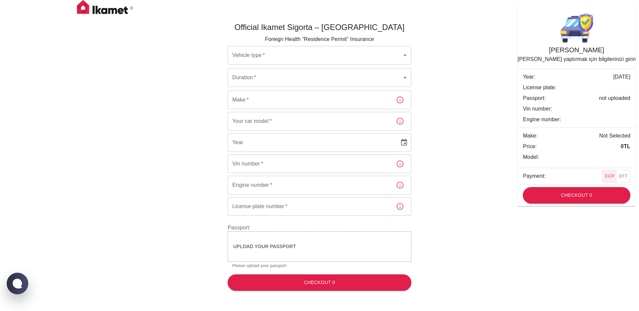
click at [281, 257] on div "Upload your passport" at bounding box center [320, 246] width 184 height 30
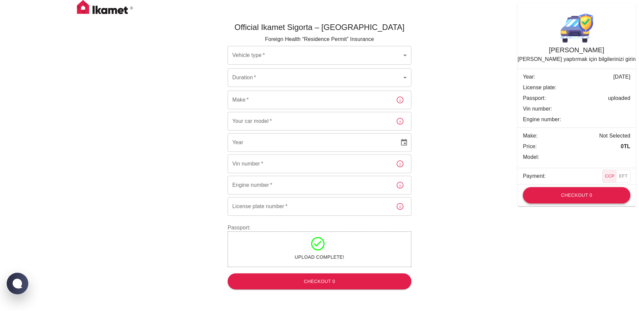
click at [562, 192] on button "Checkout 0" at bounding box center [577, 195] width 108 height 16
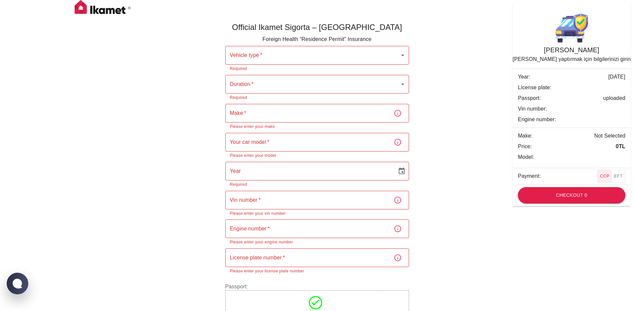
click at [276, 56] on body "Official Ikamet Sigorta – Turkey Foreign Health “Residence Permit” Insurance Ve…" at bounding box center [317, 176] width 634 height 353
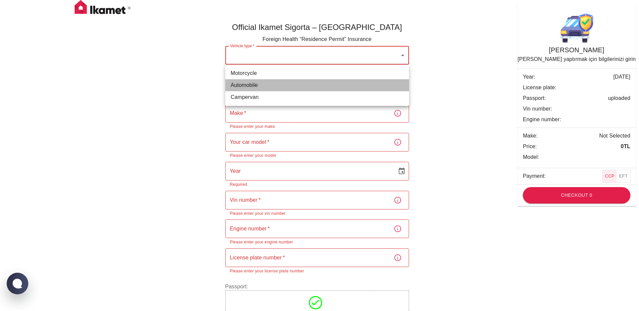
click at [270, 83] on li "Automobile" at bounding box center [317, 85] width 184 height 12
type input "dd656822-4f88-4f02-a9cf-d0a66ee8ec5d"
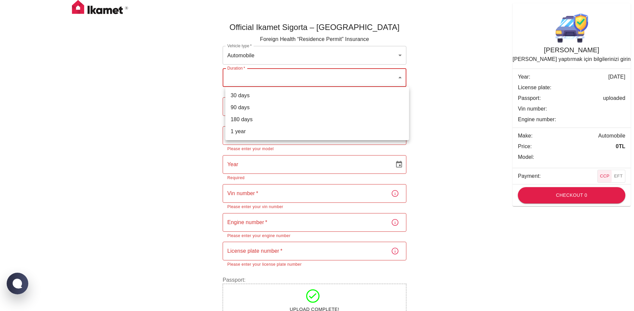
click at [268, 81] on body "Official Ikamet Sigorta – Turkey Foreign Health “Residence Permit” Insurance Ve…" at bounding box center [317, 173] width 634 height 347
click at [264, 111] on li "90 days" at bounding box center [317, 108] width 184 height 12
type input "eb8fb882-bb94-4f3a-9fd6-5d26247c322f"
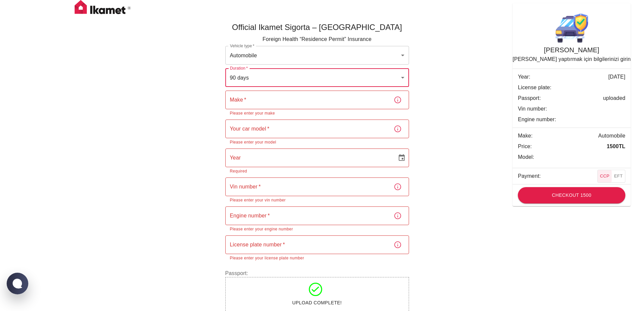
click at [267, 100] on input "Make   *" at bounding box center [306, 100] width 163 height 19
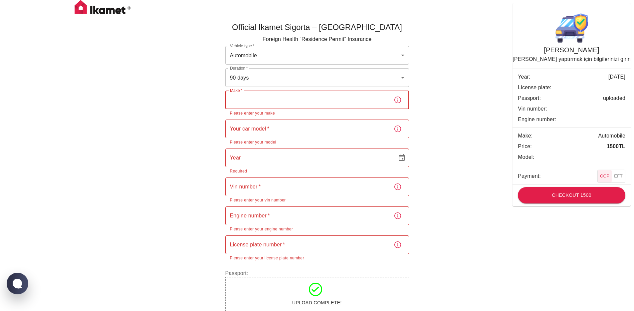
type input "test"
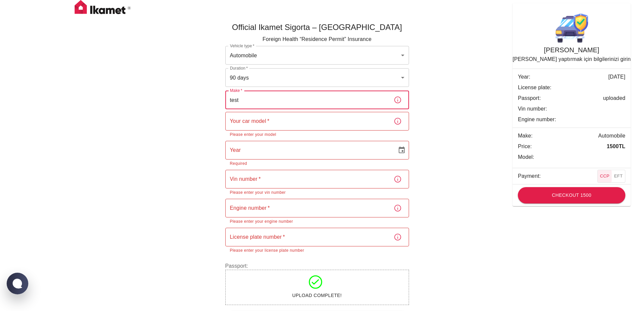
click at [263, 125] on input "Your car model   *" at bounding box center [306, 121] width 163 height 19
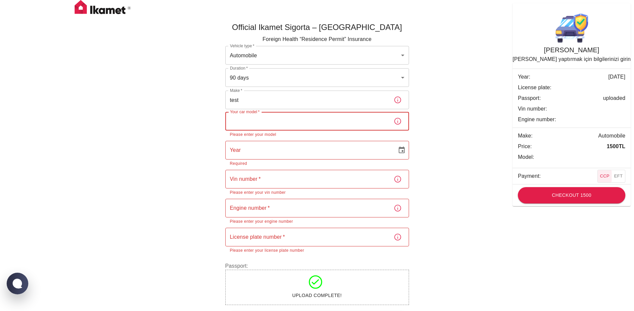
type input "test"
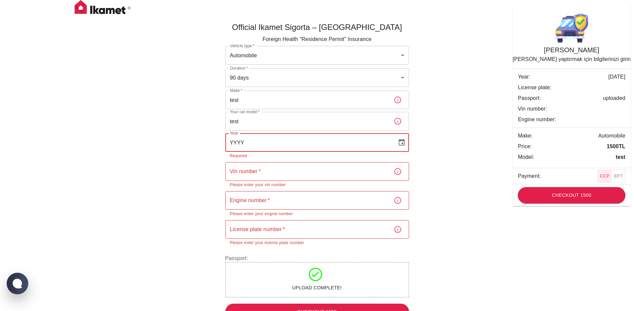
click at [266, 147] on input "YYYY" at bounding box center [308, 142] width 167 height 19
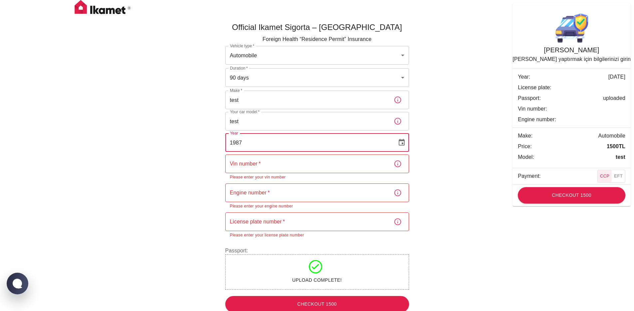
type input "1987"
click at [181, 157] on div "Official Ikamet Sigorta – Turkey Foreign Health “Residence Permit” Insurance Ve…" at bounding box center [316, 164] width 399 height 306
click at [276, 163] on input "Vin number   *" at bounding box center [306, 163] width 163 height 19
type input "123412341234"
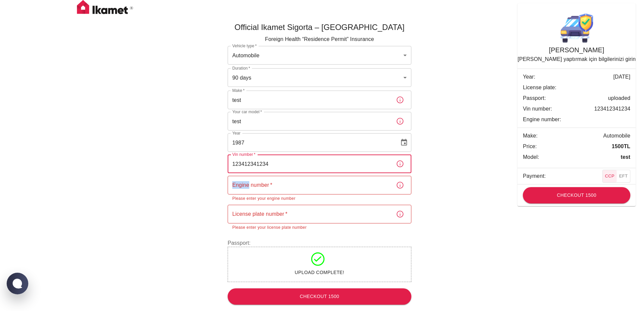
click at [188, 185] on div "Official Ikamet Sigorta – Turkey Foreign Health “Residence Permit” Insurance Ve…" at bounding box center [319, 160] width 399 height 299
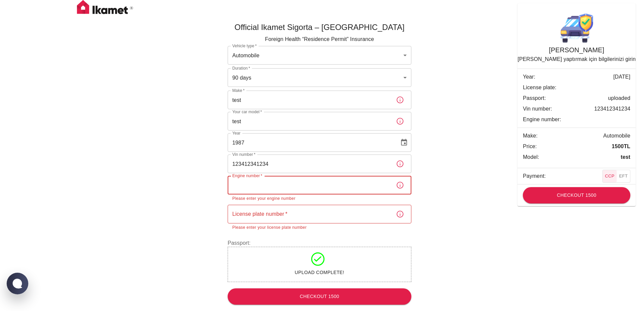
click at [268, 191] on input "Engine number   *" at bounding box center [309, 185] width 163 height 19
type input "test"
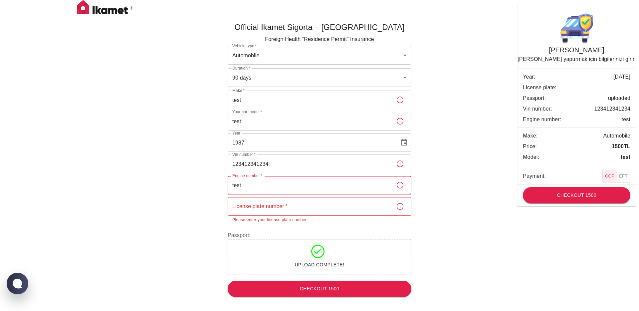
click at [248, 212] on input "License plate number   *" at bounding box center [309, 206] width 163 height 19
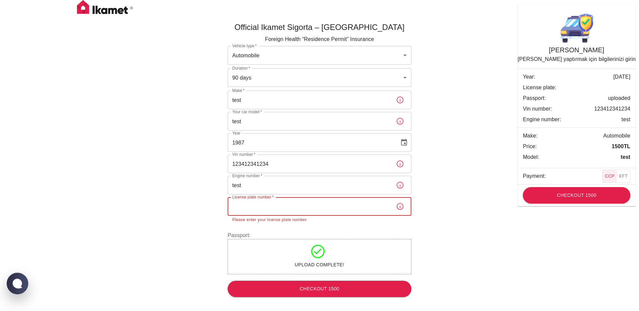
type input "34TC615"
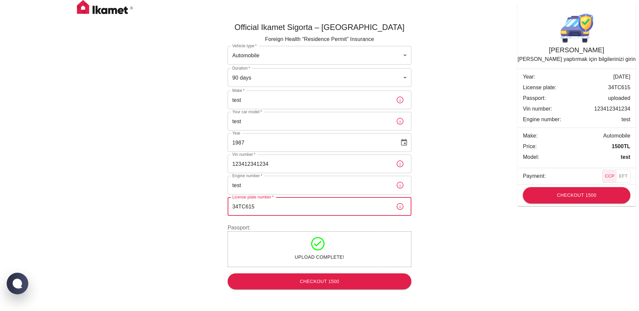
click at [190, 217] on div "Official Ikamet Sigorta – Turkey Foreign Health “Residence Permit” Insurance Ve…" at bounding box center [319, 152] width 399 height 283
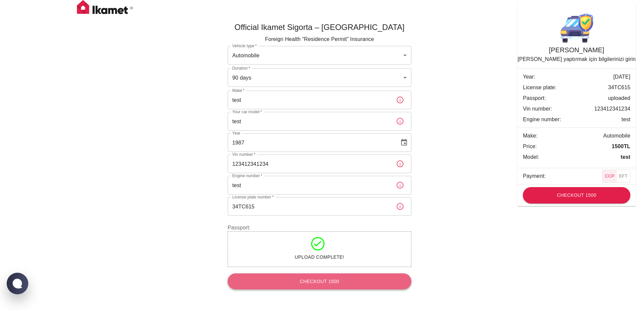
click at [326, 277] on button "Checkout 1500" at bounding box center [320, 281] width 184 height 16
